Goal: Information Seeking & Learning: Learn about a topic

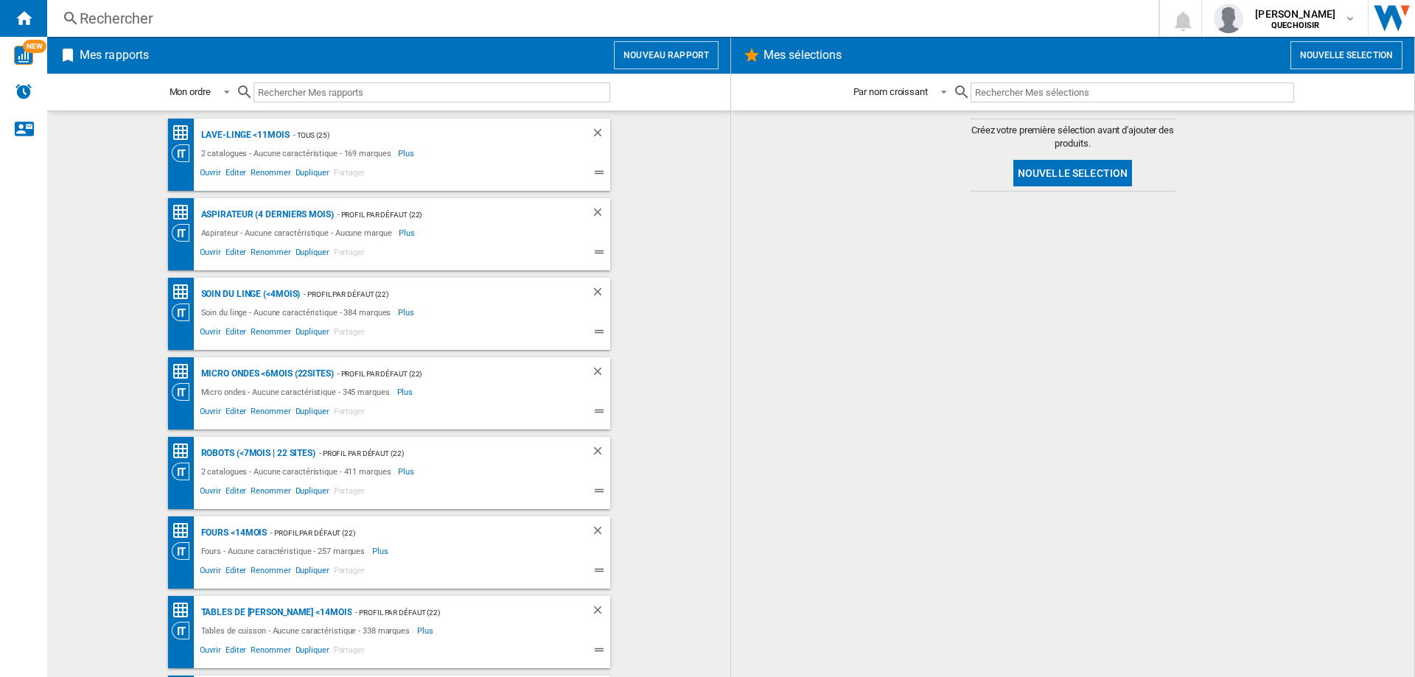
click at [335, 15] on div "Rechercher" at bounding box center [600, 18] width 1041 height 21
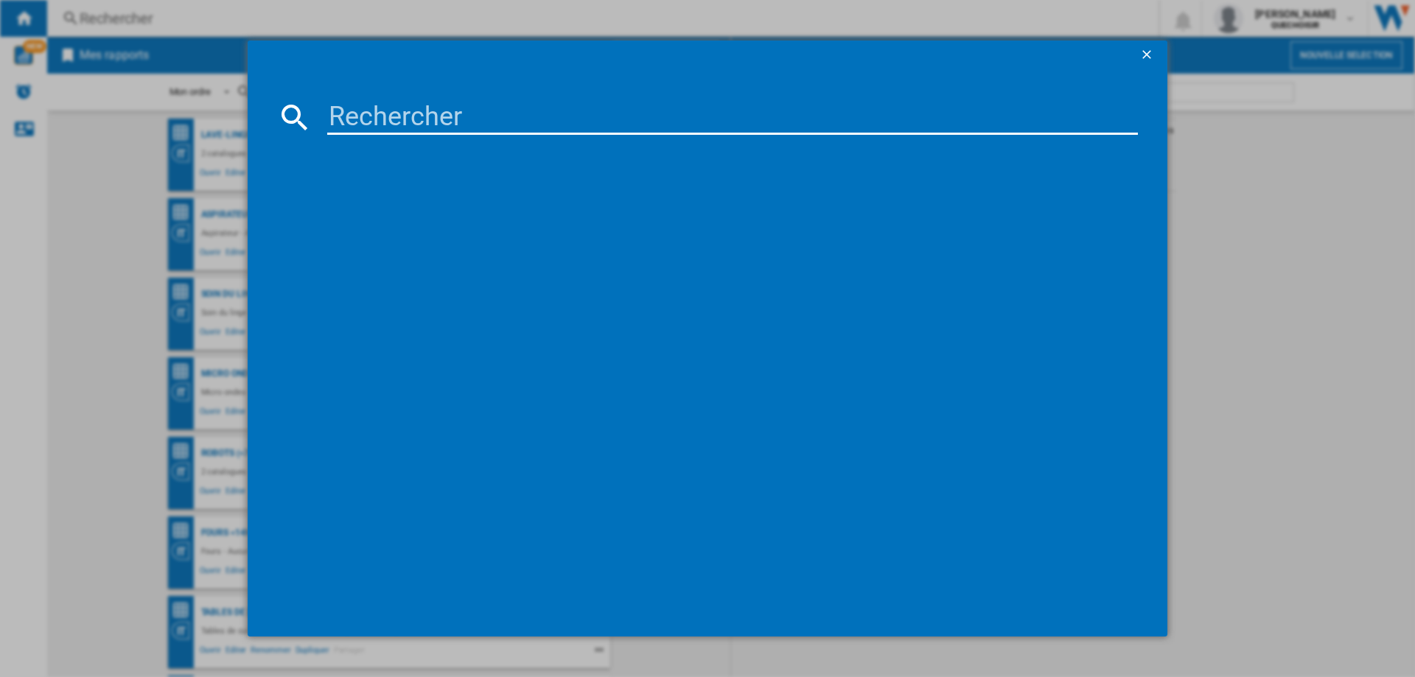
click at [355, 129] on input at bounding box center [732, 116] width 811 height 35
type input "double stack"
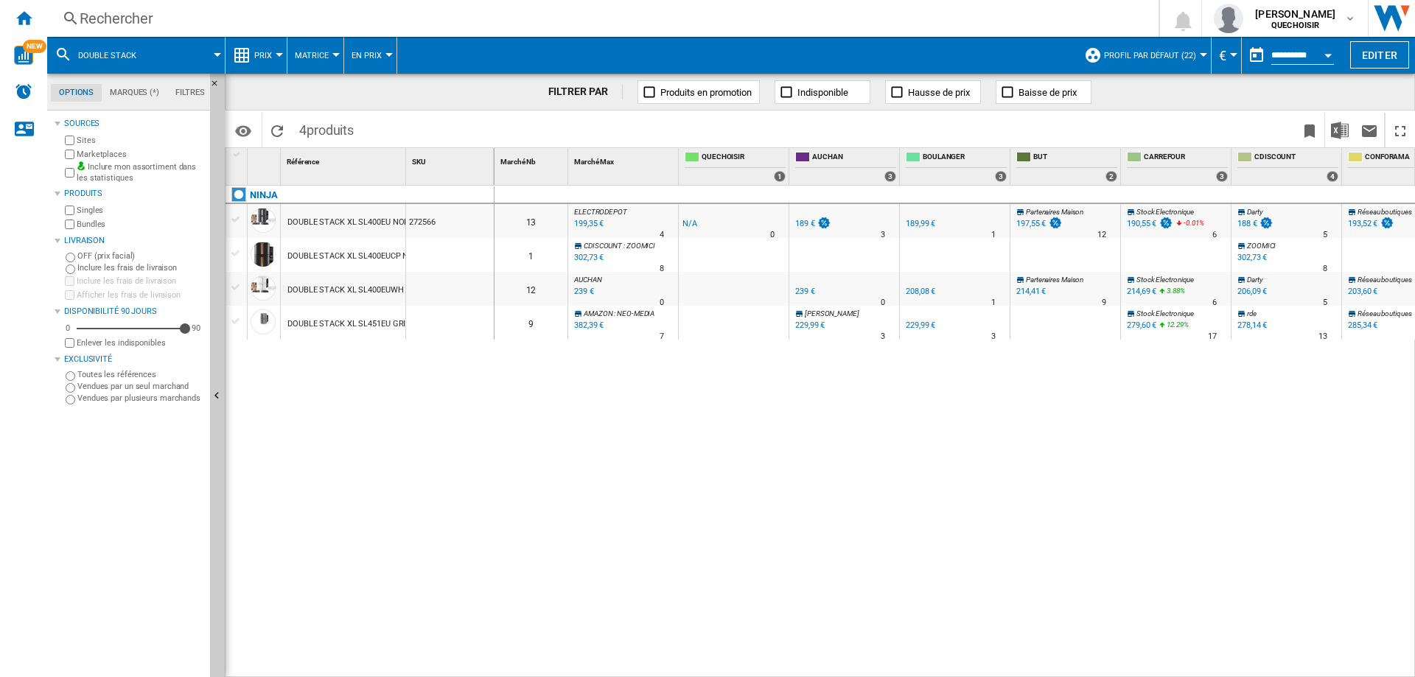
click at [363, 223] on div "DOUBLE STACK XL SL400EU NOIR ARGENT" at bounding box center [366, 223] width 158 height 34
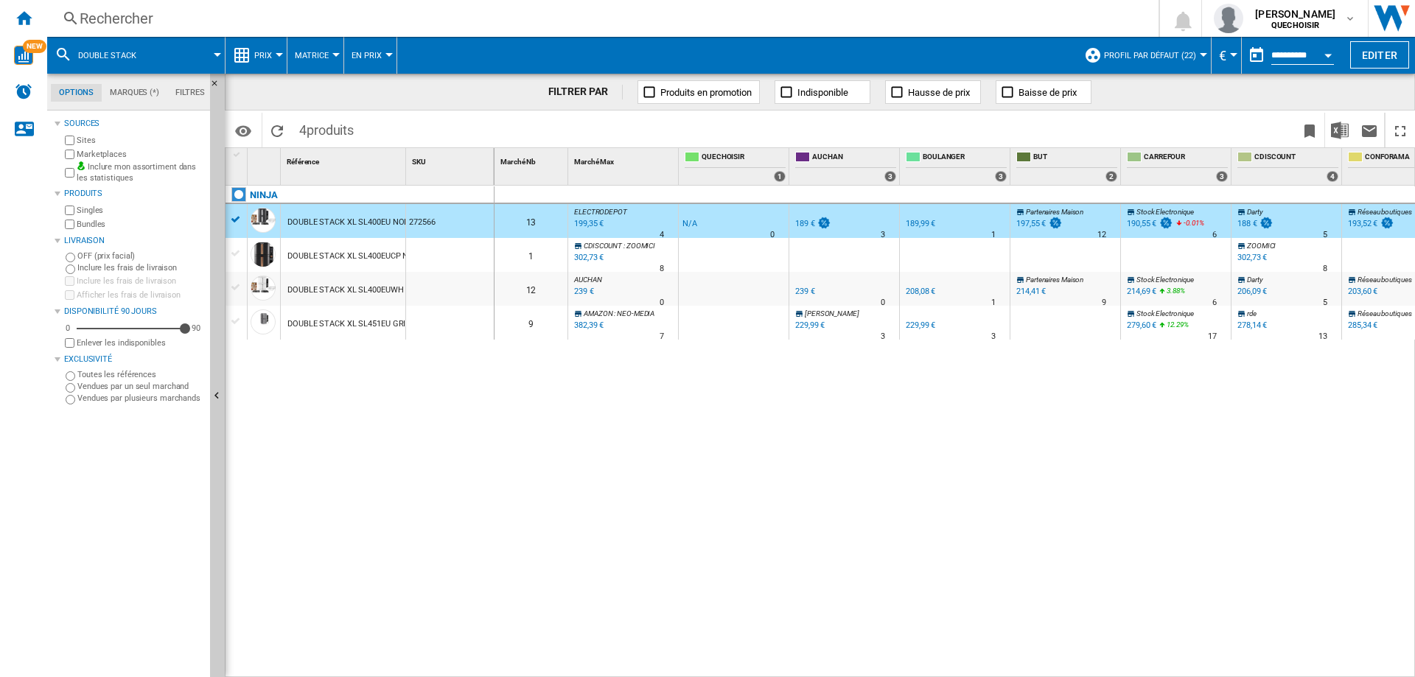
click at [363, 223] on div "DOUBLE STACK XL SL400EU NOIR ARGENT" at bounding box center [366, 223] width 158 height 34
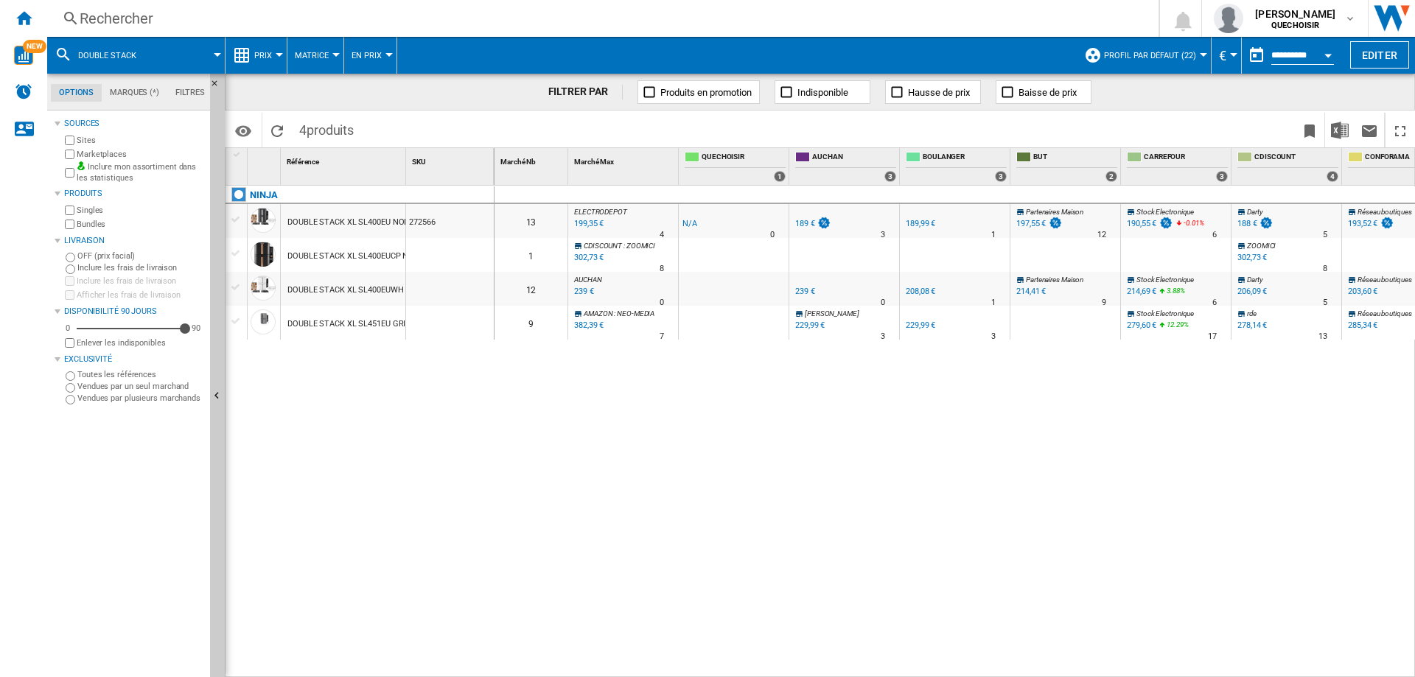
click at [363, 223] on div "DOUBLE STACK XL SL400EU NOIR ARGENT" at bounding box center [366, 223] width 158 height 34
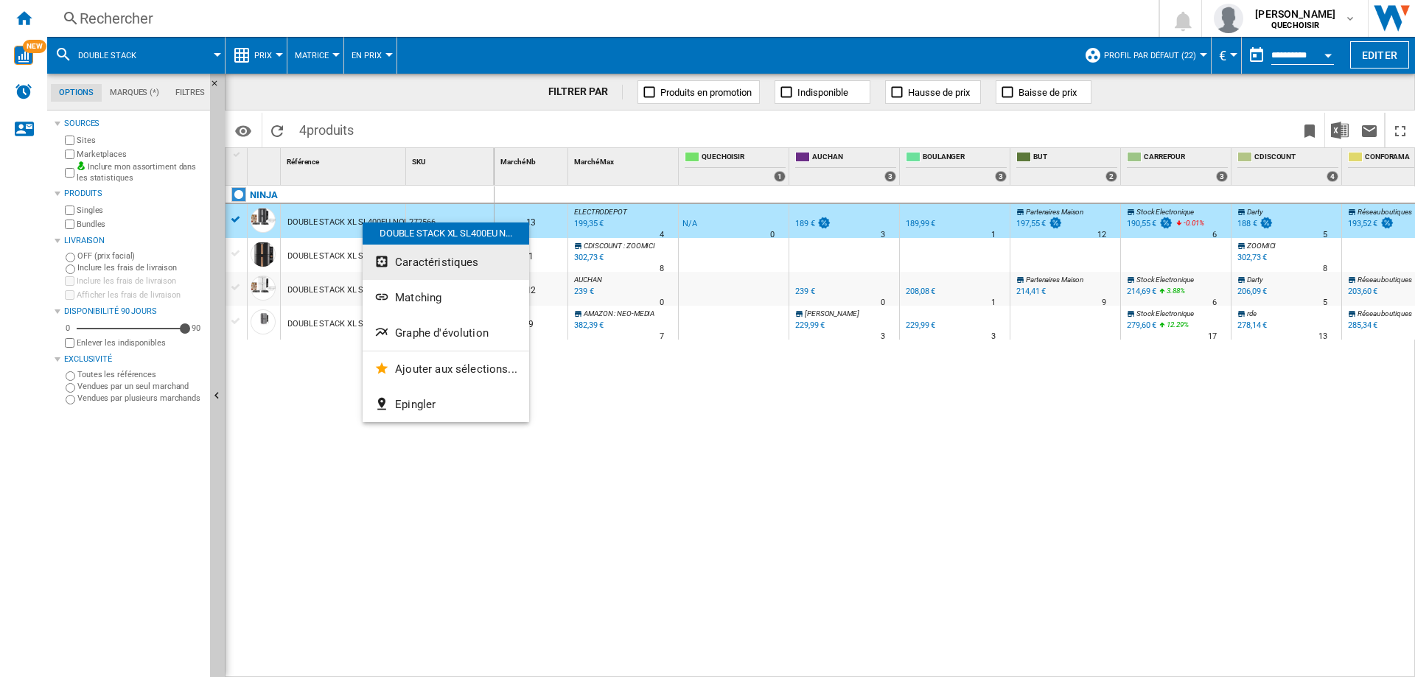
click at [377, 260] on ng-md-icon "Caractéristiques" at bounding box center [383, 263] width 18 height 18
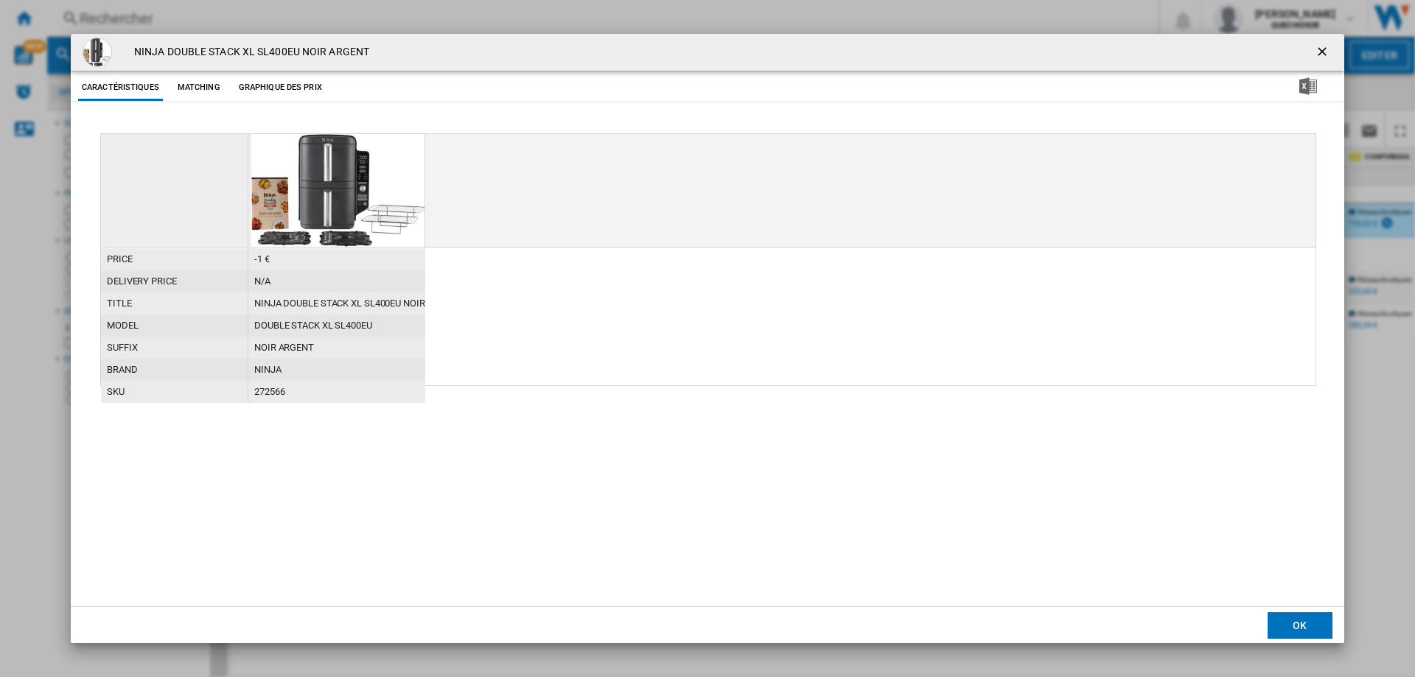
click at [1324, 621] on button "OK" at bounding box center [1300, 625] width 65 height 27
